Goal: Task Accomplishment & Management: Manage account settings

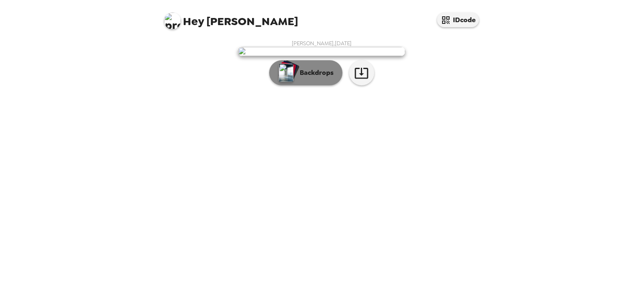
click at [321, 78] on p "Backdrops" at bounding box center [315, 73] width 38 height 10
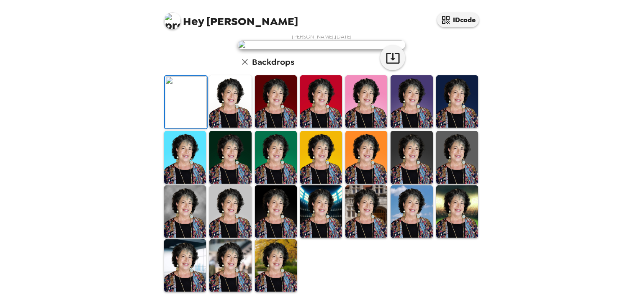
scroll to position [203, 0]
click at [274, 209] on img at bounding box center [276, 211] width 42 height 52
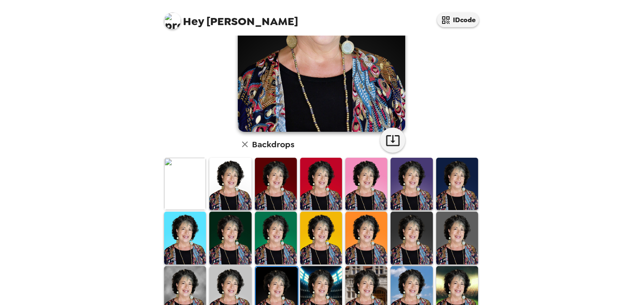
scroll to position [126, 0]
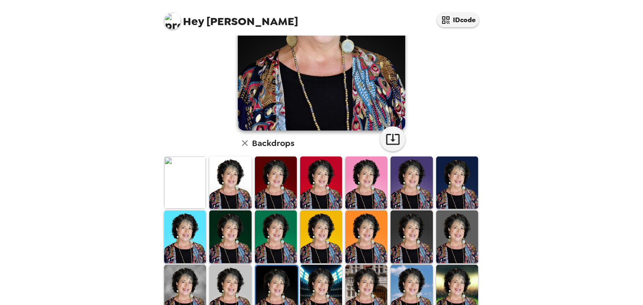
click at [450, 183] on img at bounding box center [457, 183] width 42 height 52
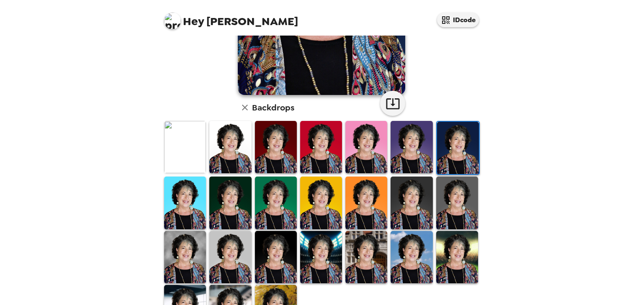
scroll to position [167, 0]
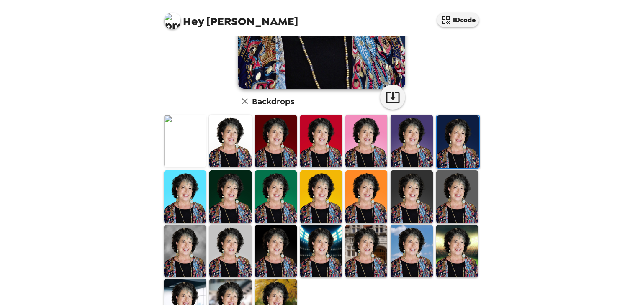
click at [407, 180] on img at bounding box center [412, 196] width 42 height 52
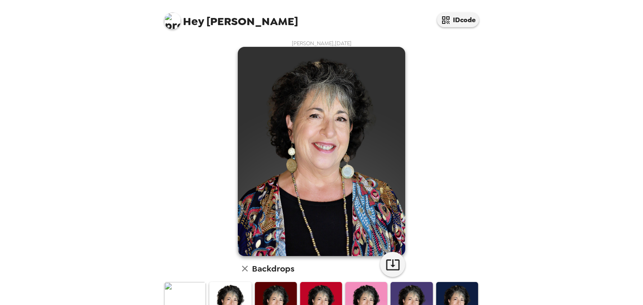
scroll to position [126, 0]
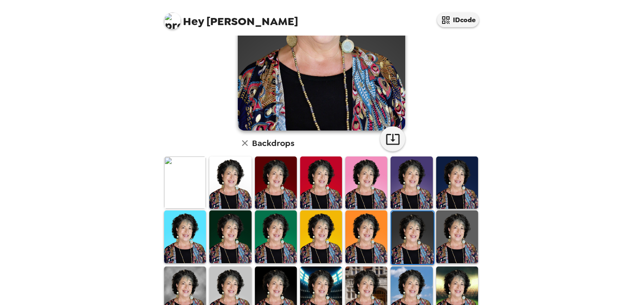
click at [177, 184] on img at bounding box center [185, 183] width 42 height 52
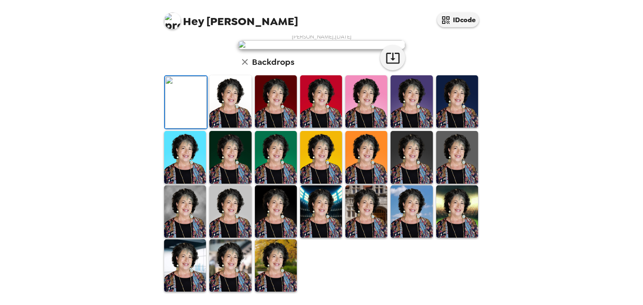
scroll to position [203, 0]
click at [277, 273] on img at bounding box center [276, 265] width 42 height 52
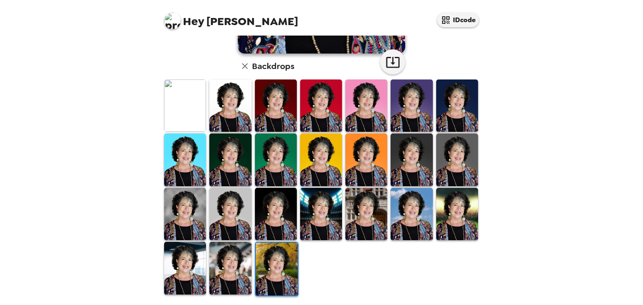
click at [216, 262] on img at bounding box center [230, 268] width 42 height 52
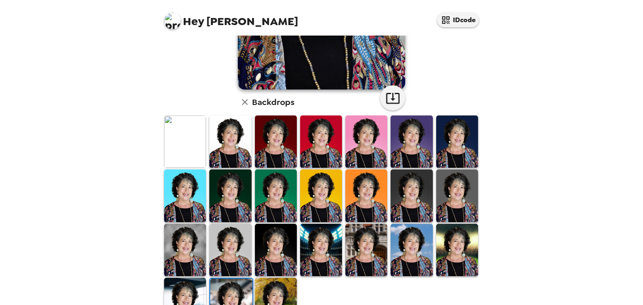
scroll to position [167, 0]
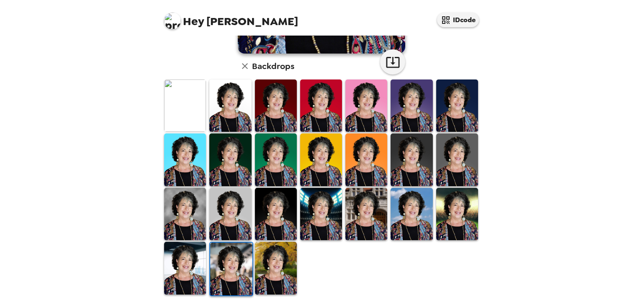
click at [190, 260] on img at bounding box center [185, 268] width 42 height 52
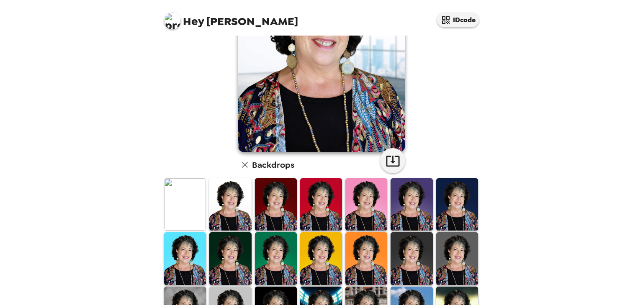
scroll to position [126, 0]
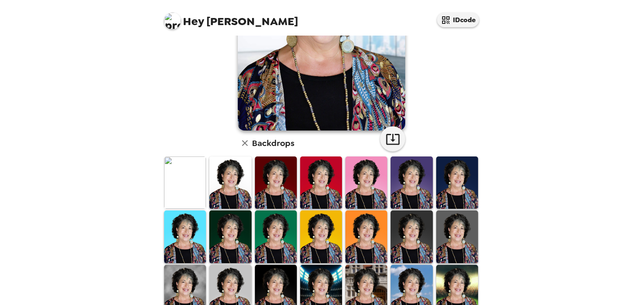
click at [183, 178] on img at bounding box center [185, 183] width 42 height 52
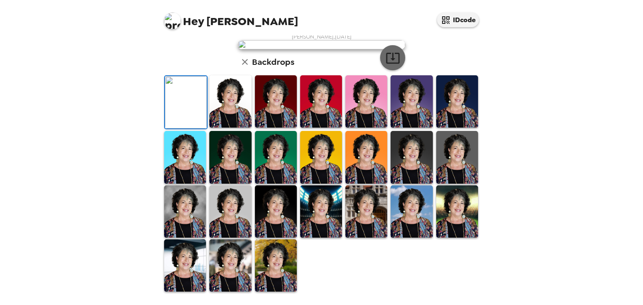
click at [396, 65] on icon "button" at bounding box center [393, 58] width 15 height 15
click at [180, 222] on img at bounding box center [185, 211] width 42 height 52
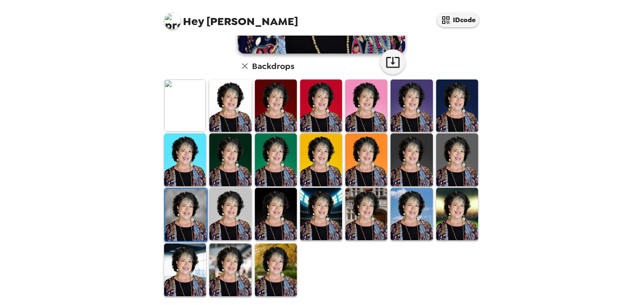
click at [325, 220] on img at bounding box center [321, 214] width 42 height 52
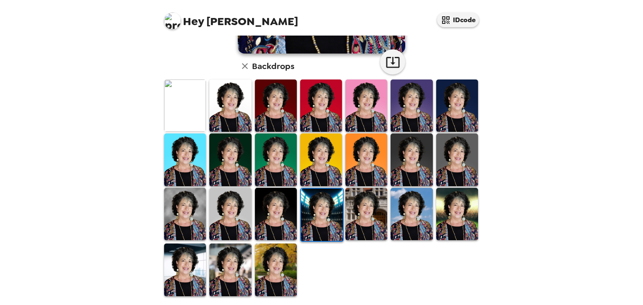
click at [269, 266] on img at bounding box center [276, 270] width 42 height 52
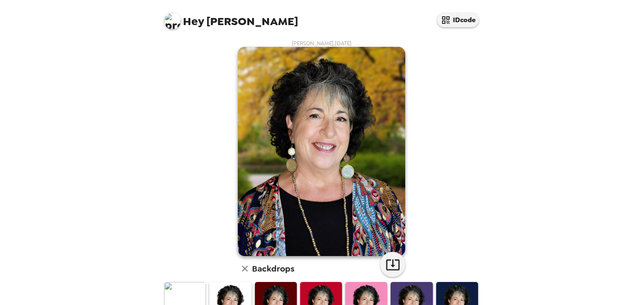
scroll to position [203, 0]
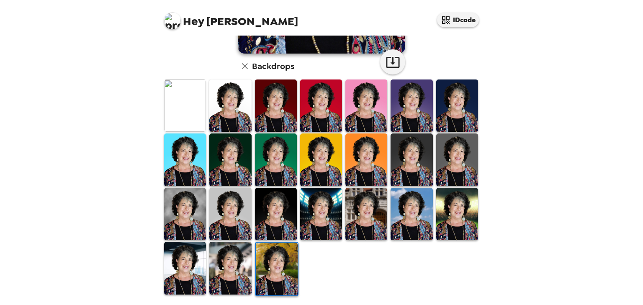
click at [448, 216] on img at bounding box center [457, 214] width 42 height 52
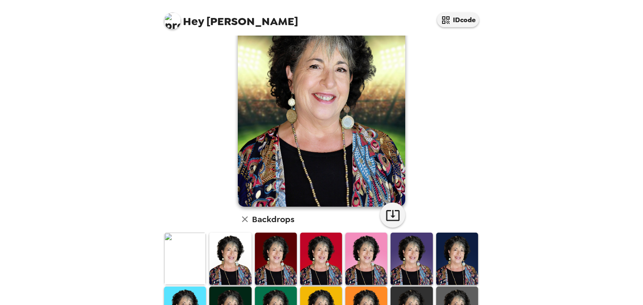
scroll to position [167, 0]
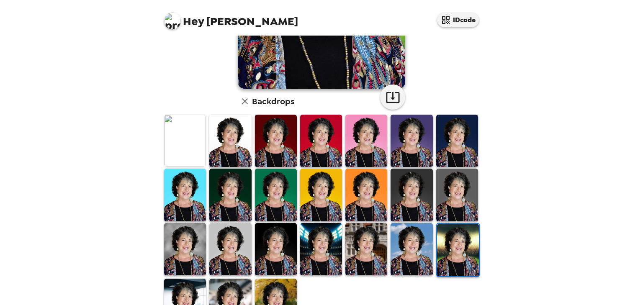
click at [410, 249] on img at bounding box center [412, 249] width 42 height 52
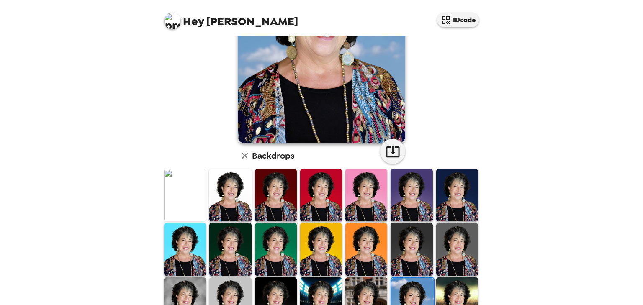
scroll to position [126, 0]
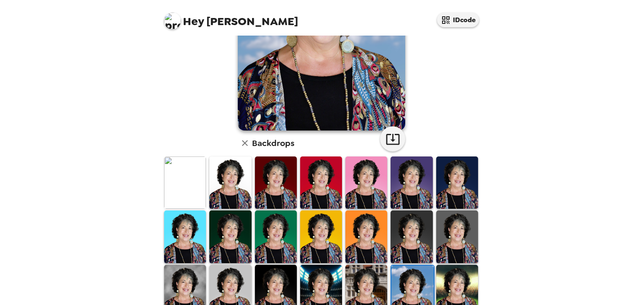
click at [362, 276] on img at bounding box center [366, 291] width 42 height 52
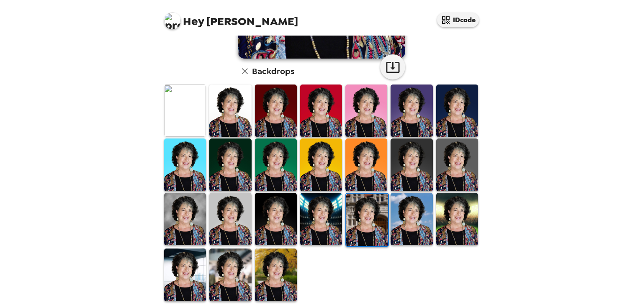
scroll to position [203, 0]
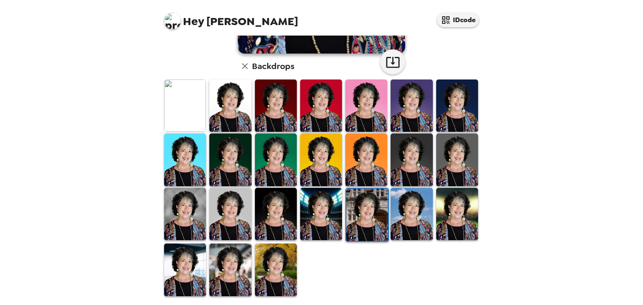
click at [221, 211] on img at bounding box center [230, 214] width 42 height 52
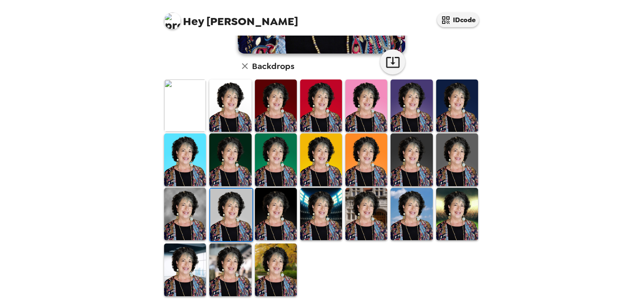
click at [192, 206] on img at bounding box center [185, 214] width 42 height 52
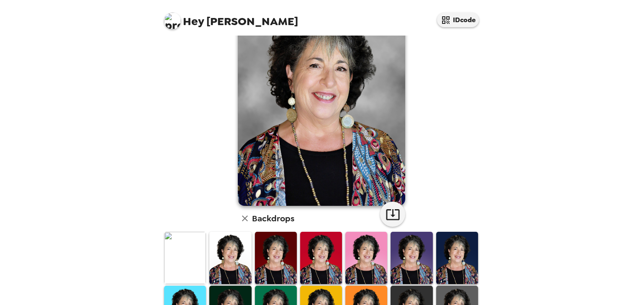
scroll to position [167, 0]
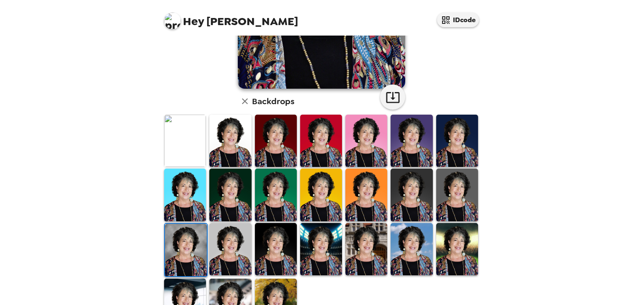
click at [275, 243] on img at bounding box center [276, 249] width 42 height 52
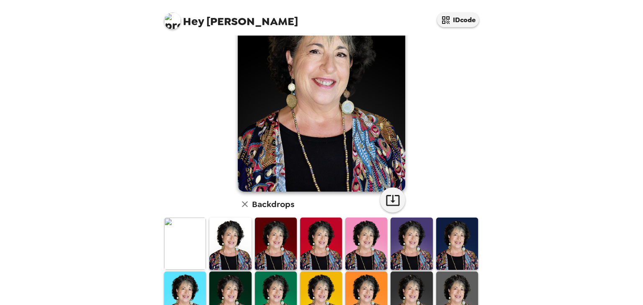
scroll to position [0, 0]
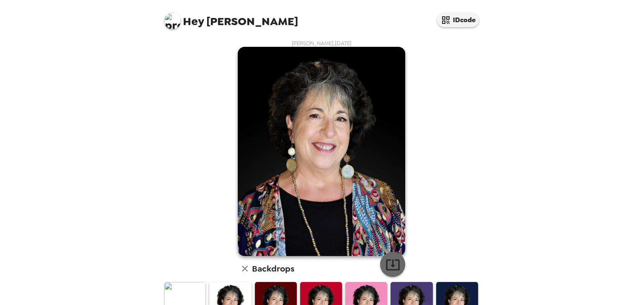
click at [387, 264] on icon "button" at bounding box center [393, 264] width 15 height 15
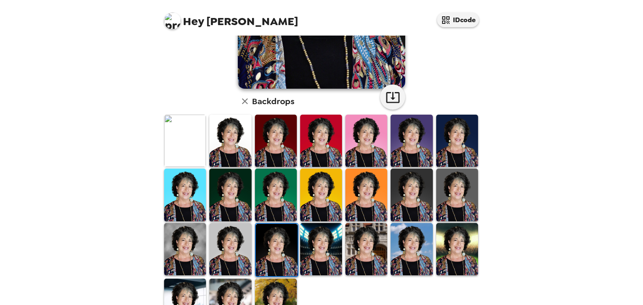
scroll to position [203, 0]
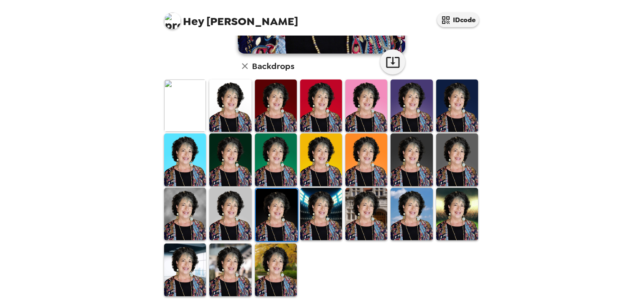
click at [224, 275] on img at bounding box center [230, 270] width 42 height 52
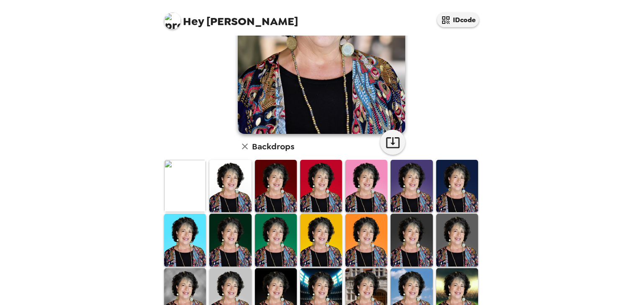
scroll to position [0, 0]
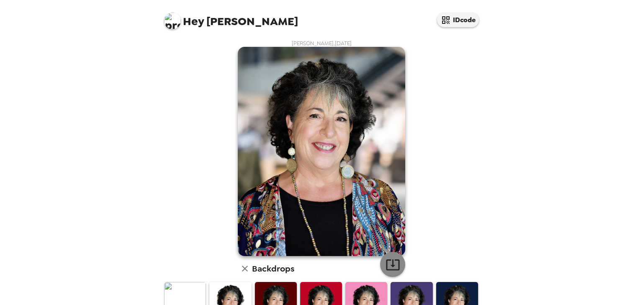
click at [388, 265] on icon "button" at bounding box center [392, 265] width 13 height 11
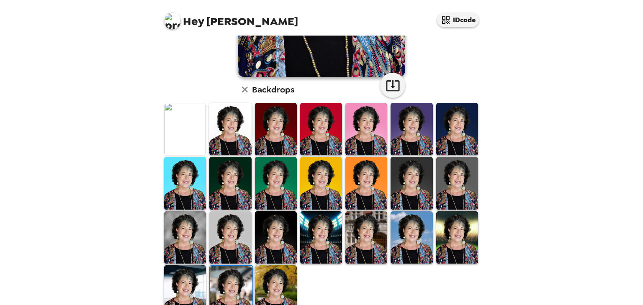
scroll to position [203, 0]
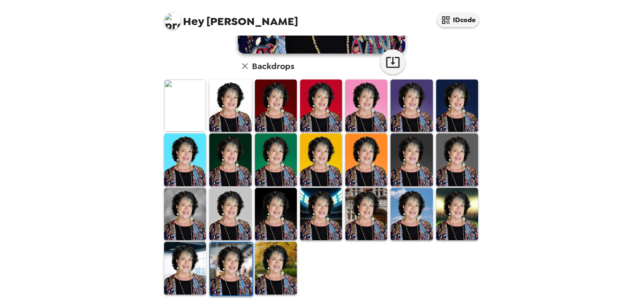
click at [193, 278] on img at bounding box center [185, 268] width 42 height 52
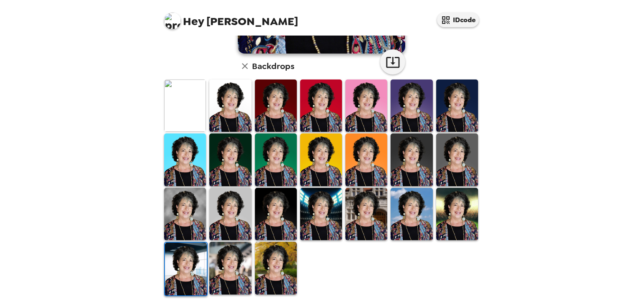
scroll to position [35, 0]
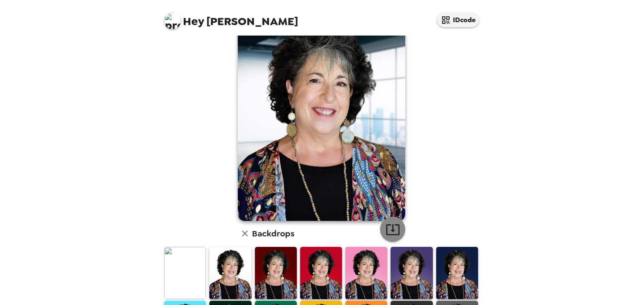
click at [386, 227] on icon "button" at bounding box center [393, 229] width 15 height 15
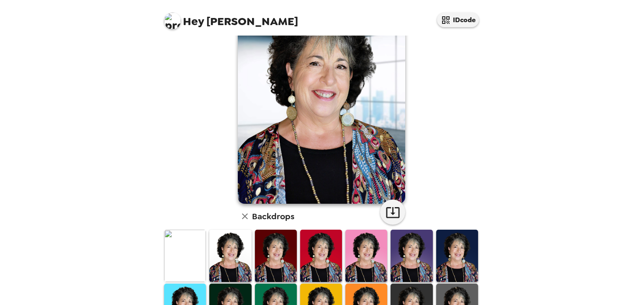
scroll to position [0, 0]
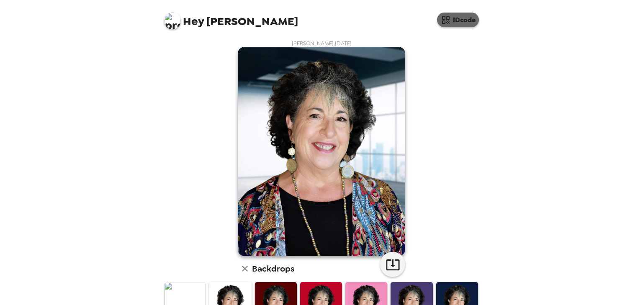
click at [459, 20] on button "IDcode" at bounding box center [458, 20] width 42 height 15
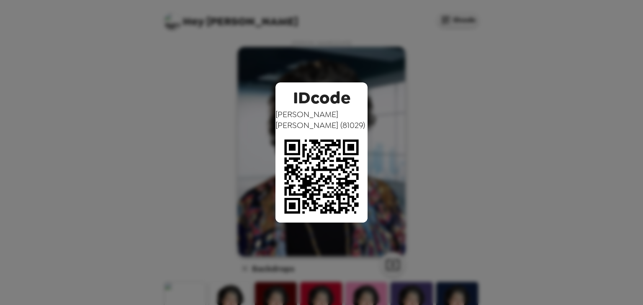
click at [382, 73] on div "IDcode [PERSON_NAME] ( 81029 )" at bounding box center [321, 152] width 643 height 305
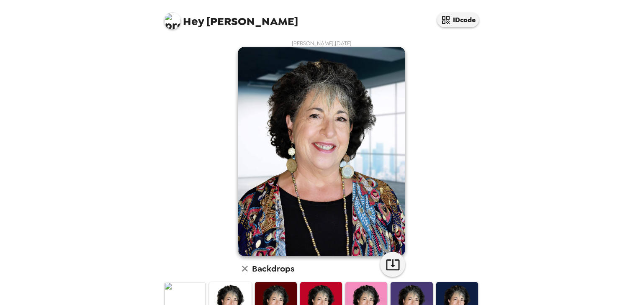
click at [175, 22] on img at bounding box center [172, 21] width 17 height 17
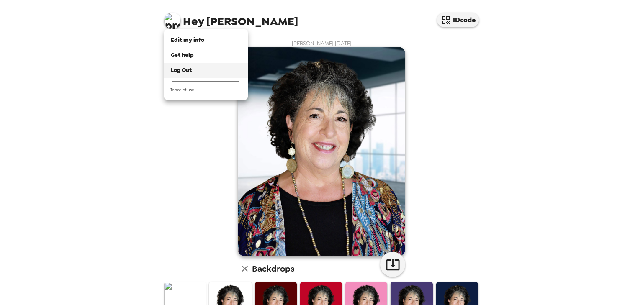
click at [178, 70] on span "Log Out" at bounding box center [181, 70] width 21 height 7
